Goal: Check status

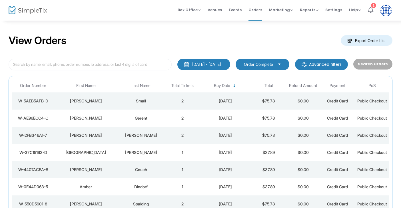
click at [372, 11] on icon at bounding box center [370, 10] width 5 height 6
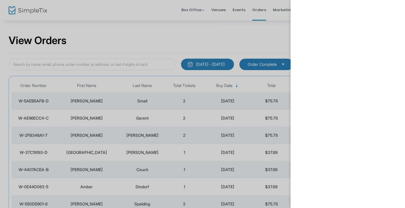
click at [201, 35] on div at bounding box center [202, 104] width 405 height 208
